Goal: Task Accomplishment & Management: Manage account settings

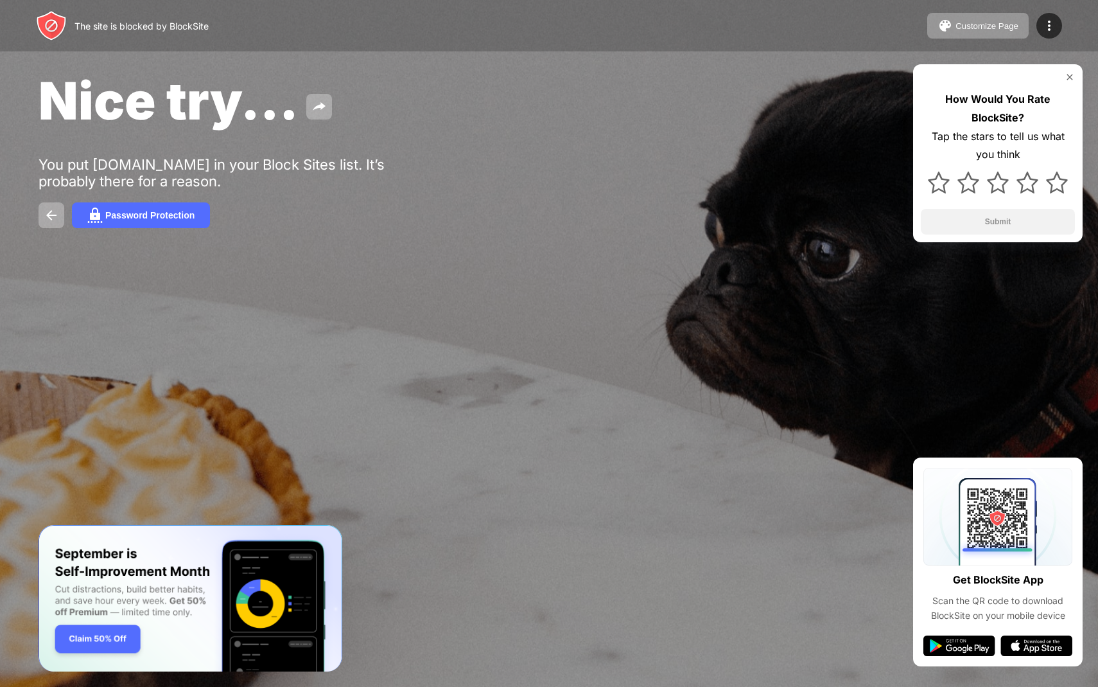
click at [674, 297] on div "Nice try... You put [DOMAIN_NAME] in your Block Sites list. It’s probably there…" at bounding box center [549, 148] width 1098 height 297
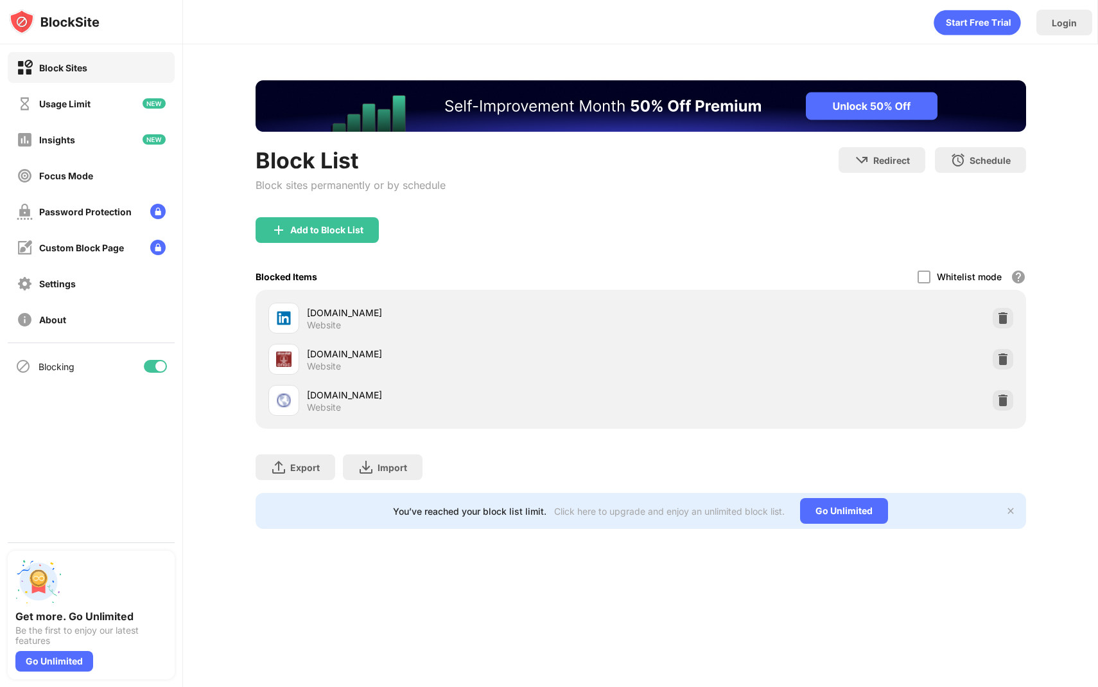
click at [924, 213] on div "Block List Block sites permanently or by schedule Redirect Choose a site to be …" at bounding box center [641, 182] width 771 height 70
click at [926, 274] on div at bounding box center [924, 276] width 13 height 13
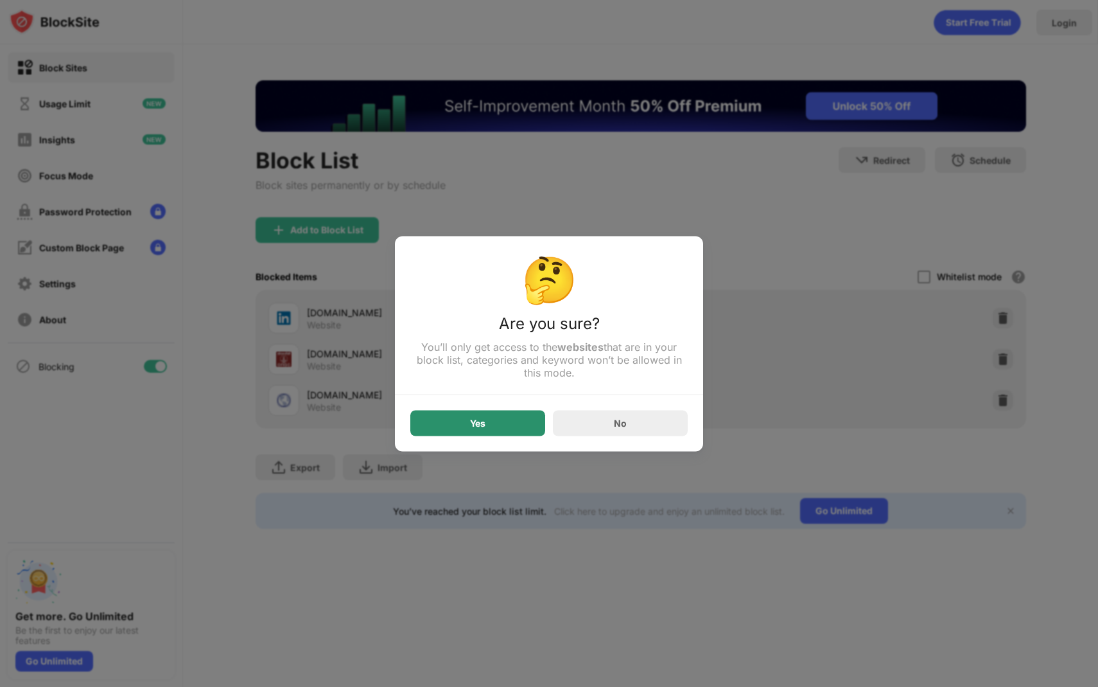
click at [491, 421] on div "Yes" at bounding box center [477, 423] width 135 height 26
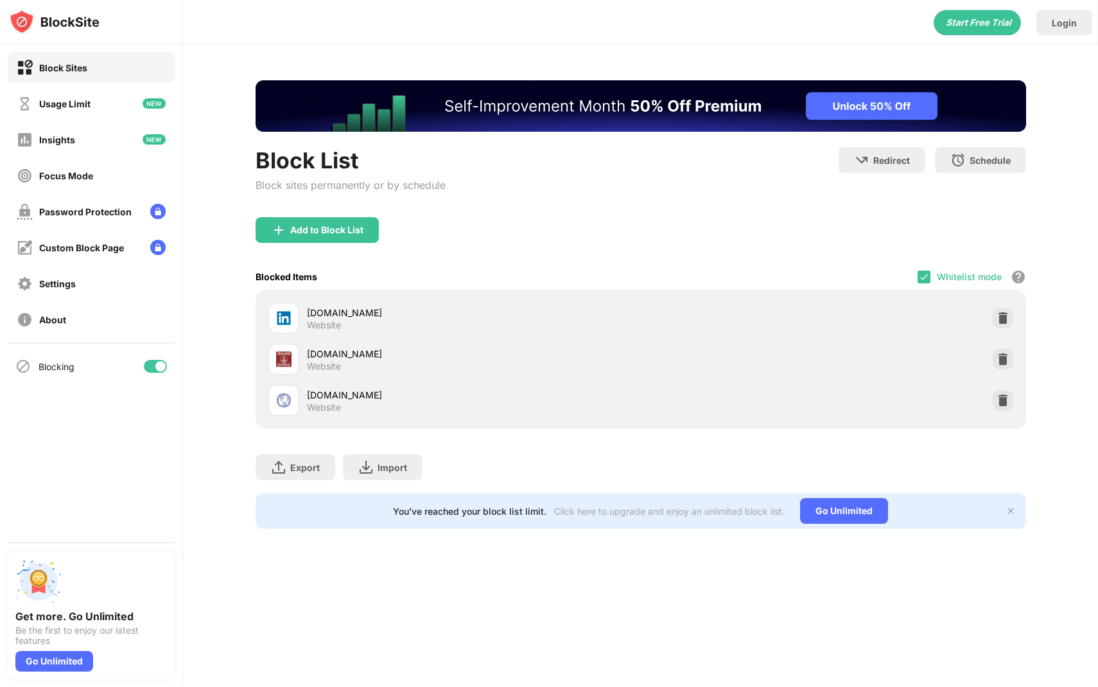
click at [922, 268] on div "Whitelist mode Block all websites except for those in your whitelist. Whitelist…" at bounding box center [972, 276] width 109 height 26
click at [920, 275] on img at bounding box center [924, 277] width 10 height 10
click at [809, 213] on div "Block List Block sites permanently or by schedule Redirect Choose a site to be …" at bounding box center [641, 182] width 771 height 70
